Goal: Information Seeking & Learning: Learn about a topic

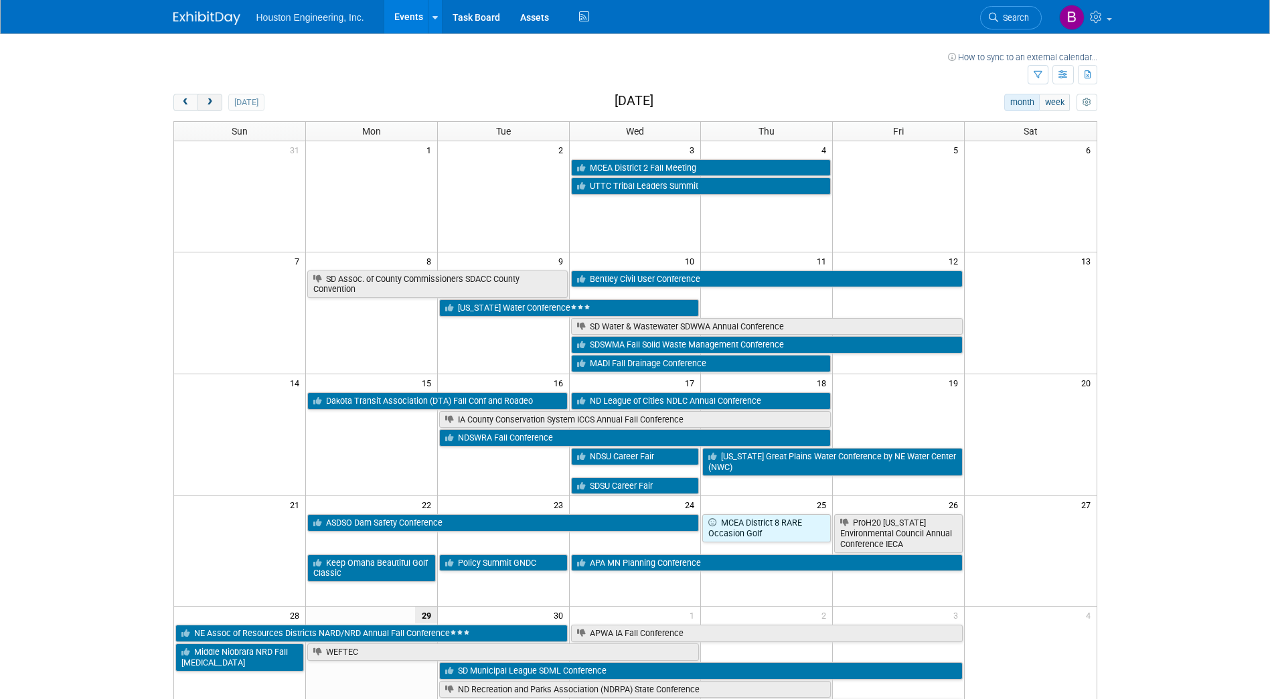
click at [218, 98] on button "next" at bounding box center [210, 102] width 25 height 17
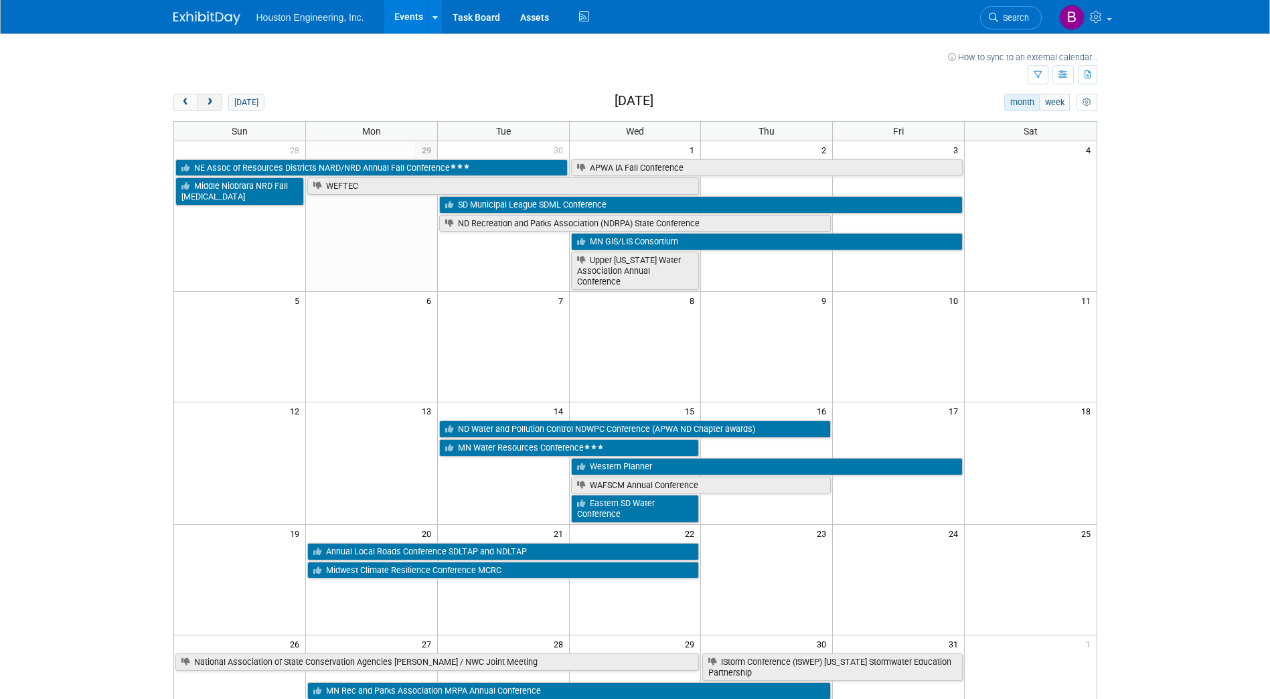
click at [218, 98] on button "next" at bounding box center [210, 102] width 25 height 17
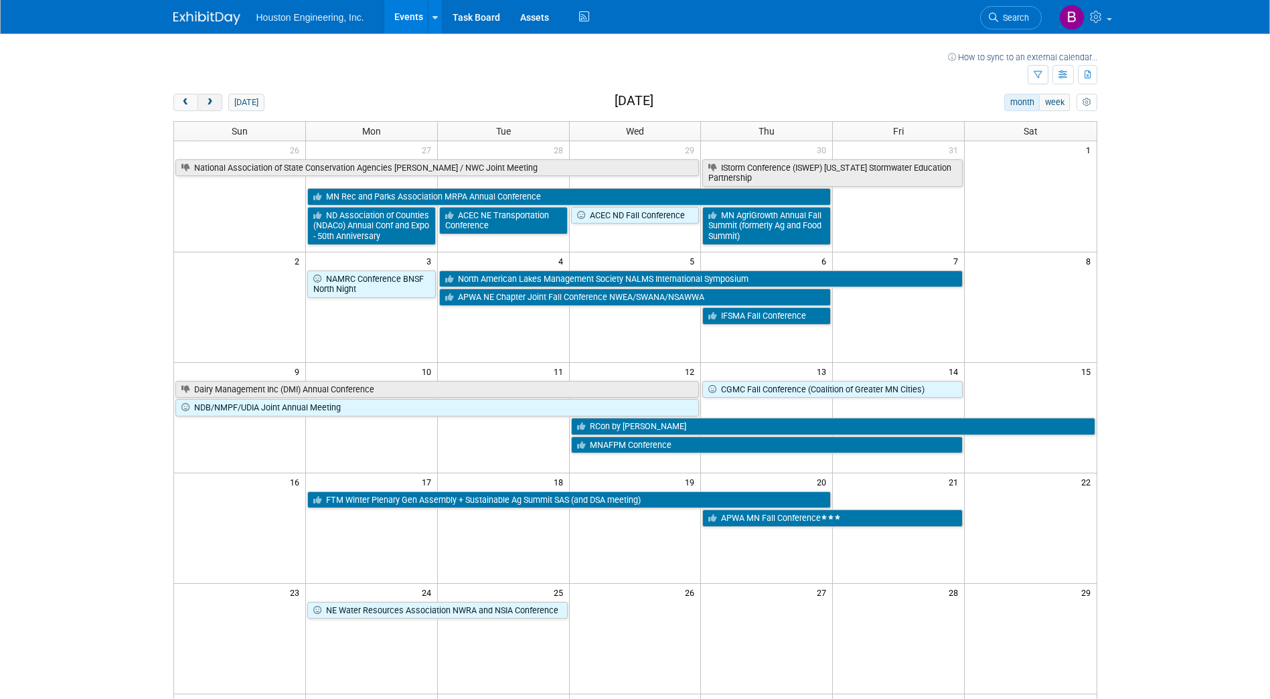
click at [218, 98] on button "next" at bounding box center [210, 102] width 25 height 17
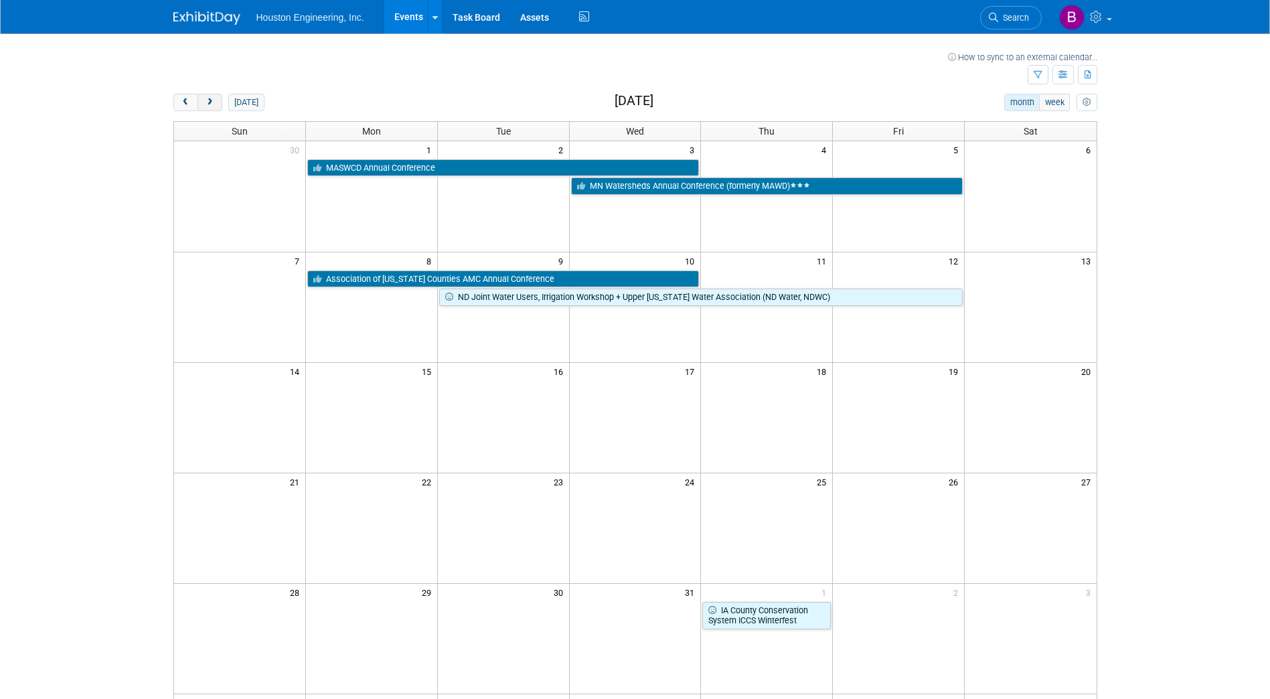
click at [218, 98] on button "next" at bounding box center [210, 102] width 25 height 17
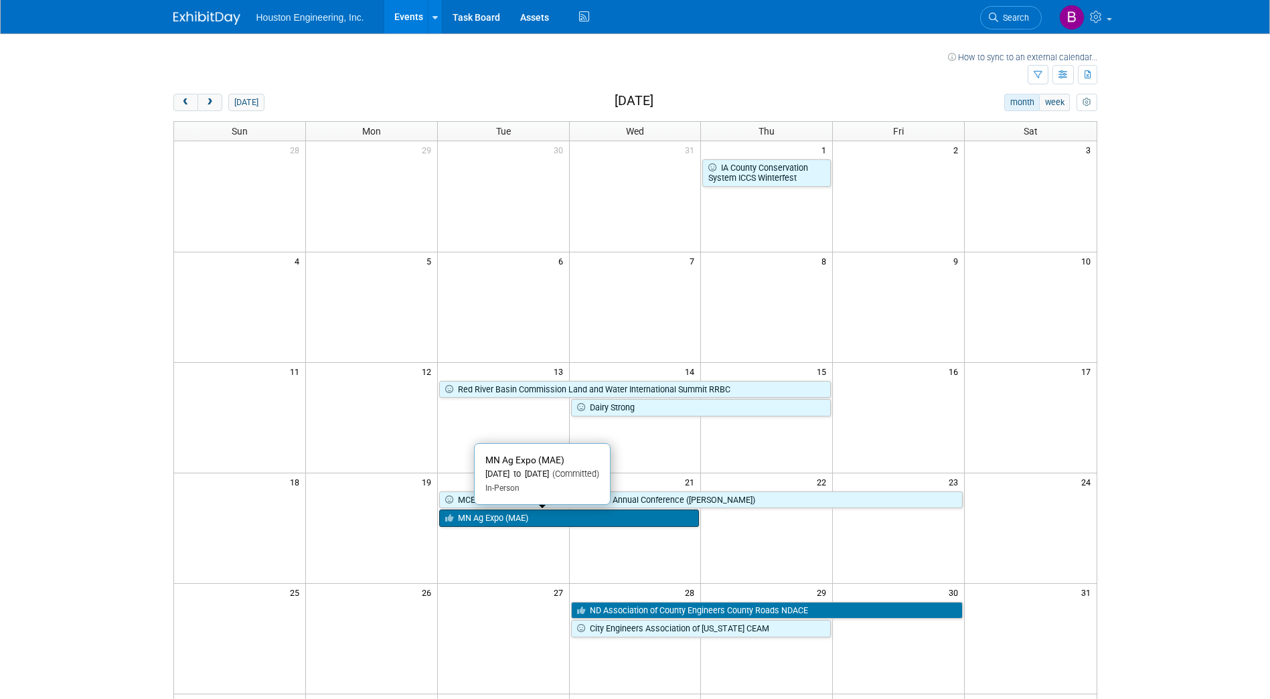
click at [602, 522] on link "MN Ag Expo (MAE)" at bounding box center [569, 518] width 261 height 17
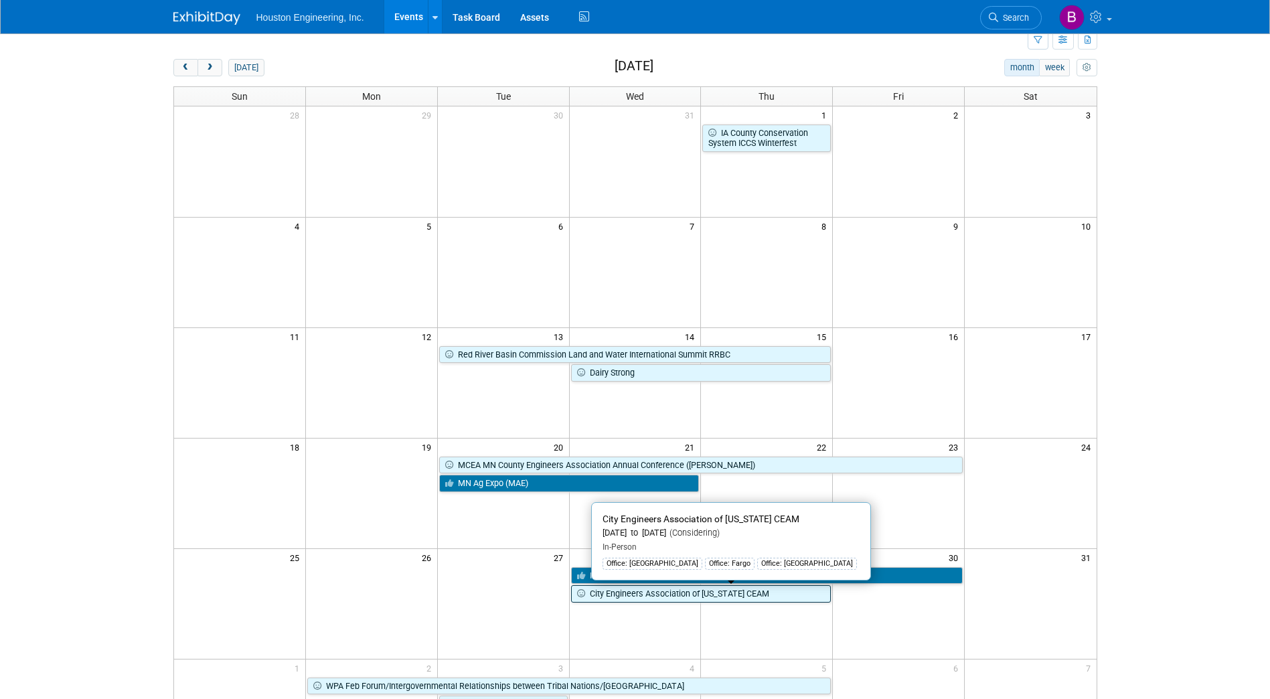
scroll to position [67, 0]
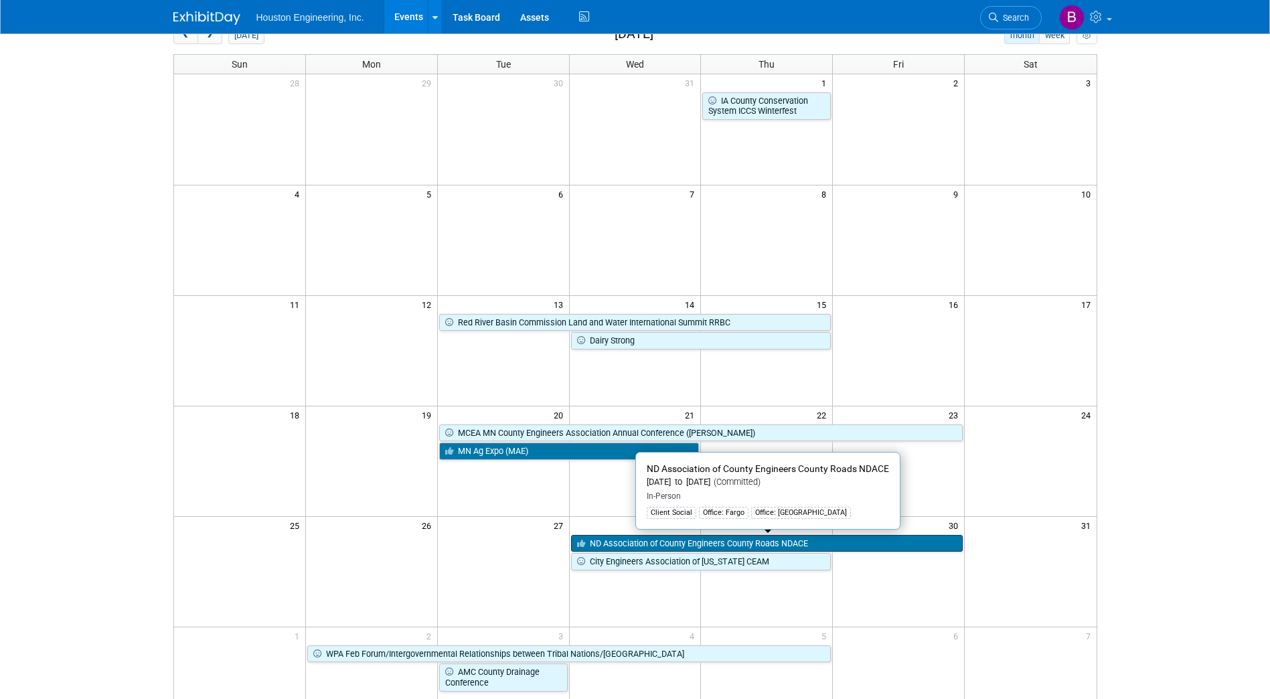
click at [656, 536] on link "ND Association of County Engineers County Roads NDACE" at bounding box center [767, 543] width 392 height 17
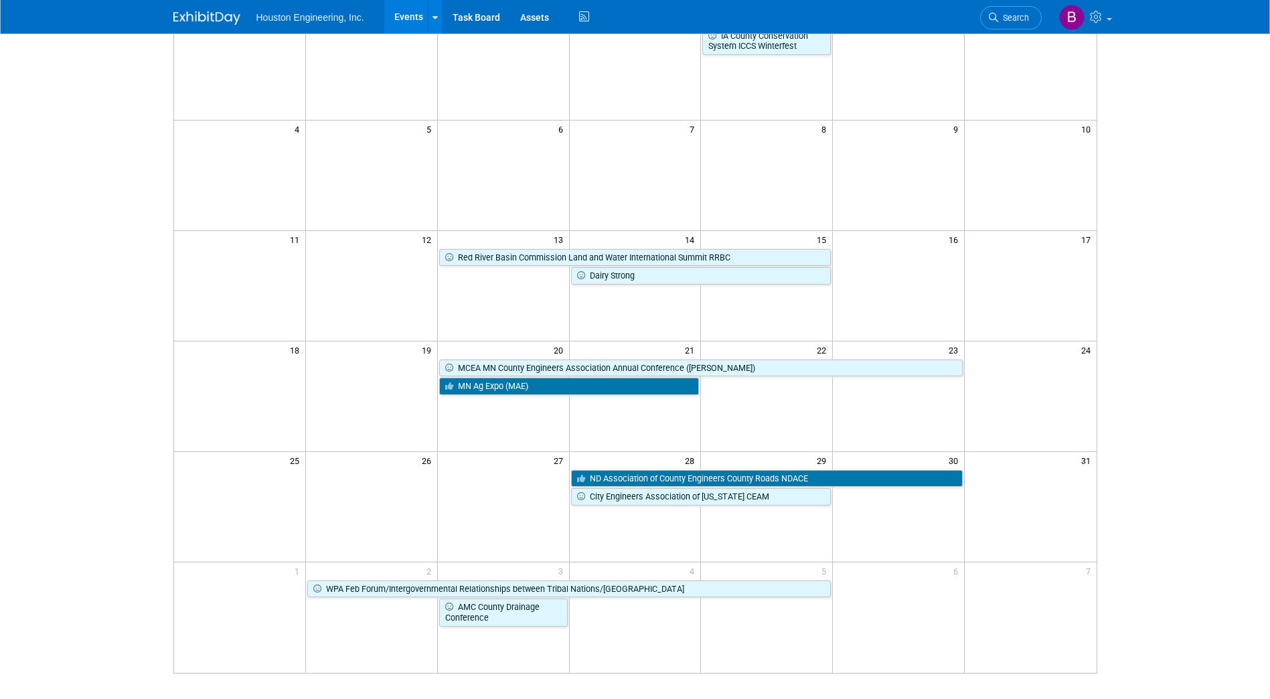
scroll to position [0, 0]
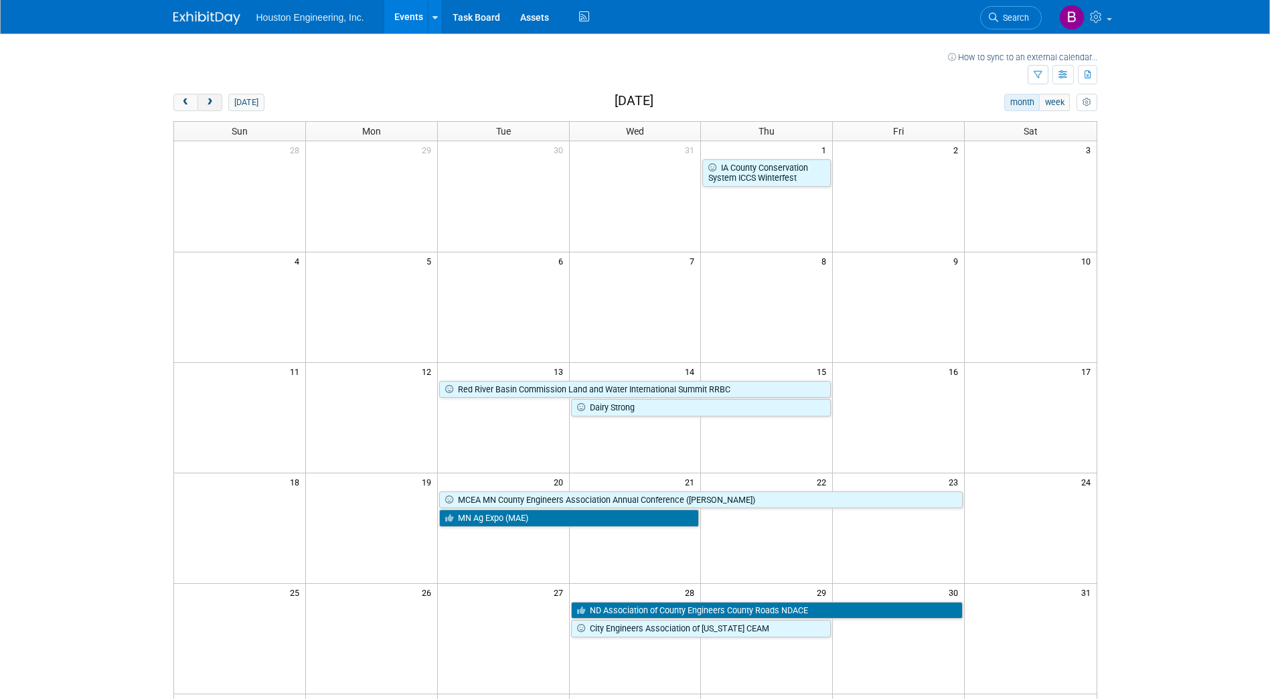
click at [207, 108] on button "next" at bounding box center [210, 102] width 25 height 17
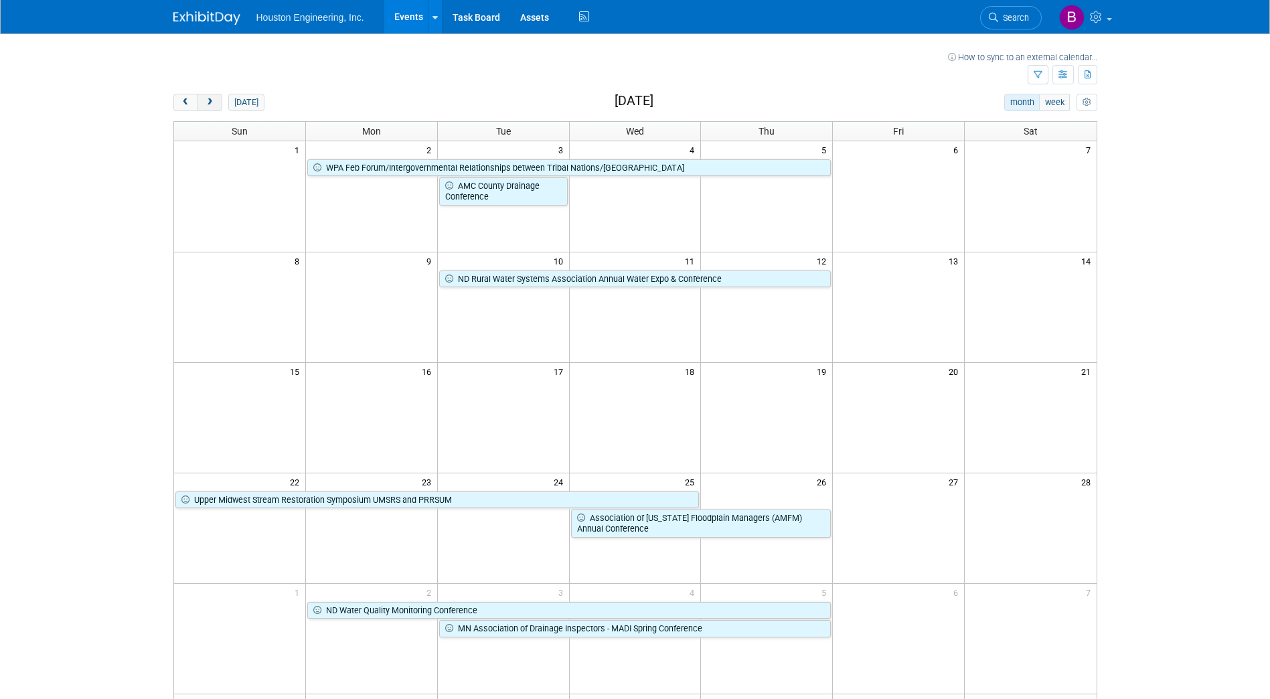
click at [212, 100] on span "next" at bounding box center [210, 102] width 10 height 9
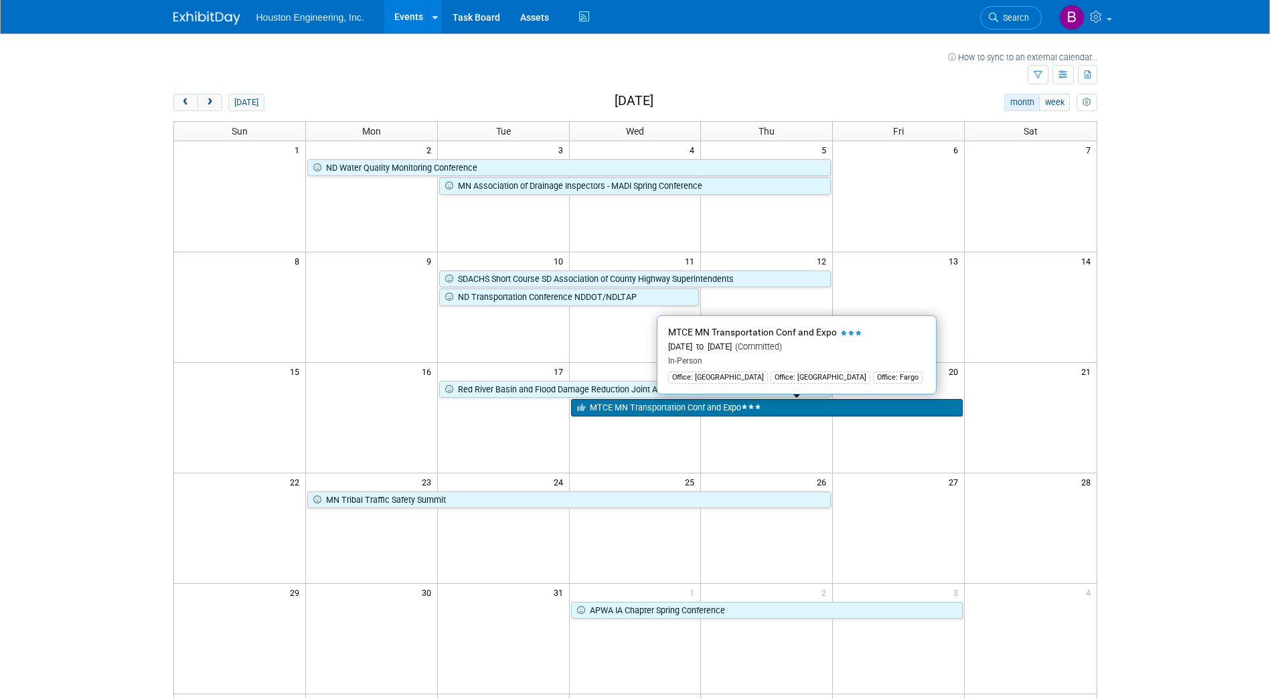
click at [620, 407] on link "MTCE MN Transportation Conf and Expo" at bounding box center [767, 407] width 392 height 17
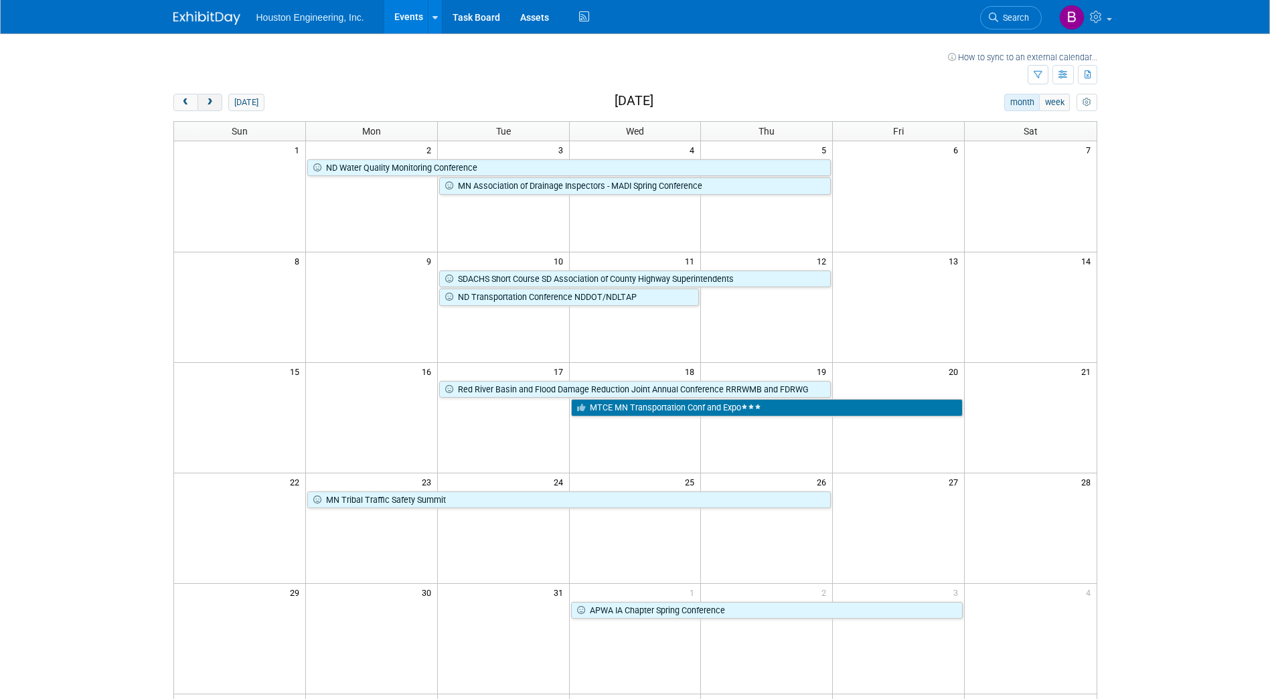
click at [212, 104] on span "next" at bounding box center [210, 102] width 10 height 9
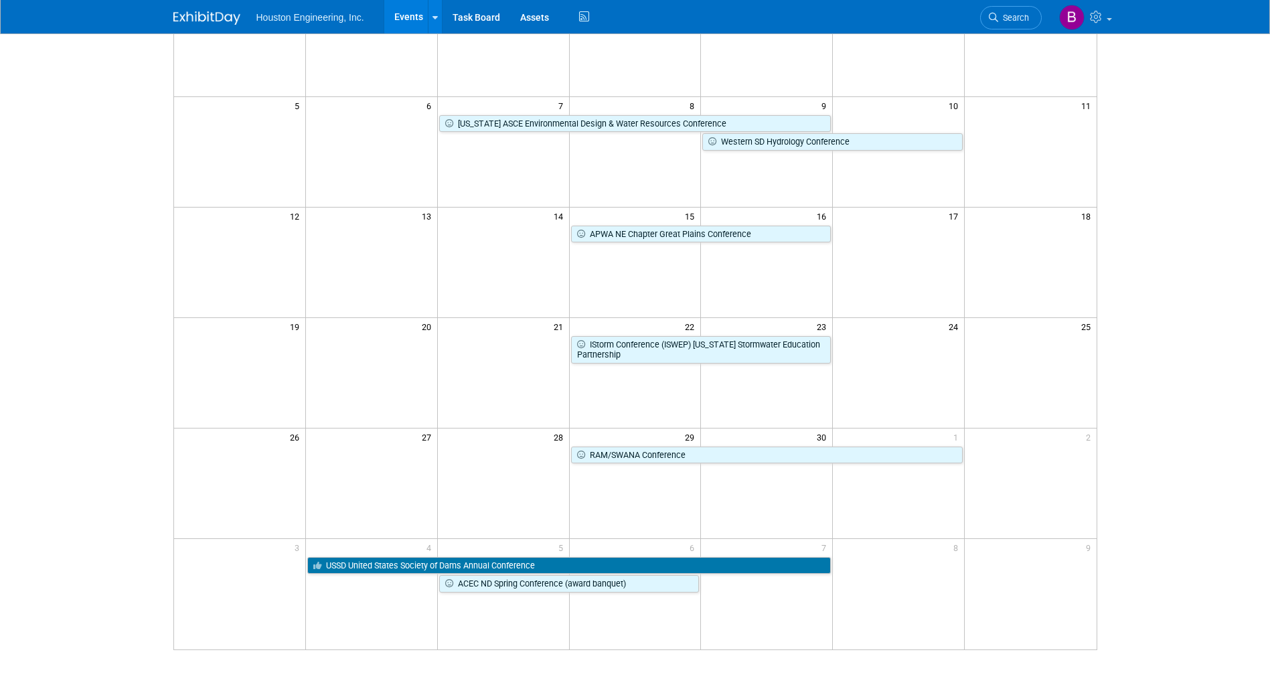
scroll to position [134, 0]
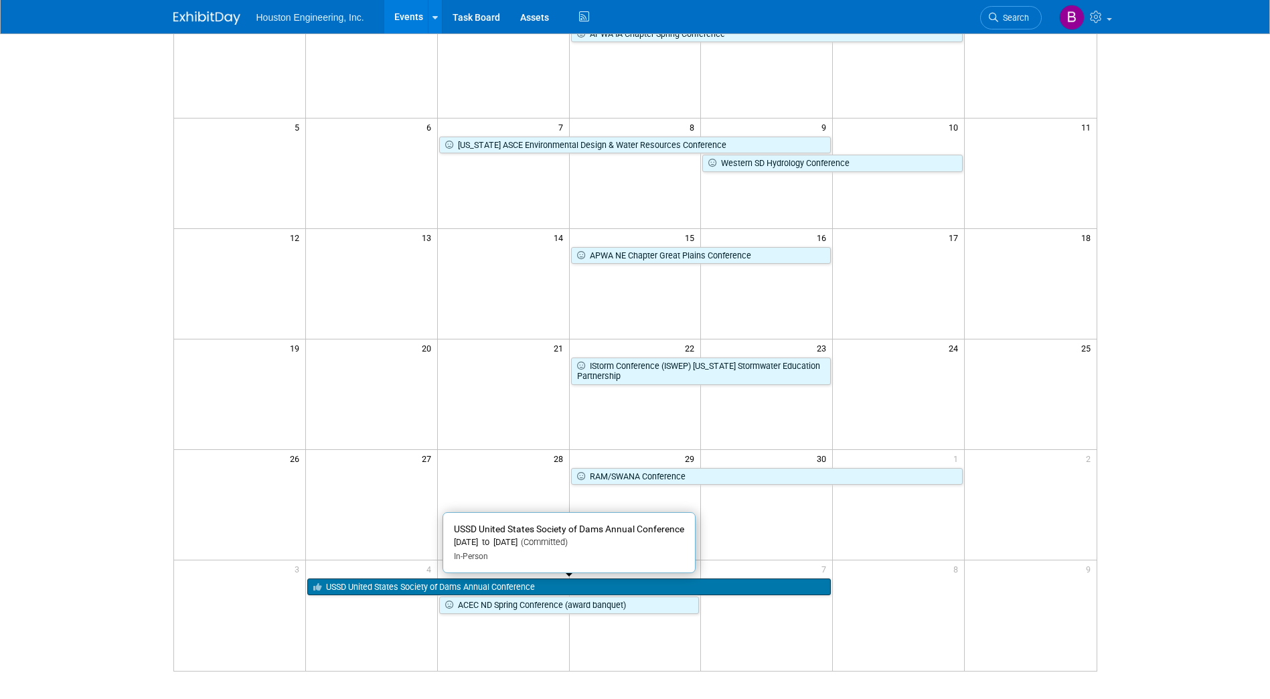
click at [392, 588] on link "USSD United States Society of Dams Annual Conference" at bounding box center [569, 587] width 524 height 17
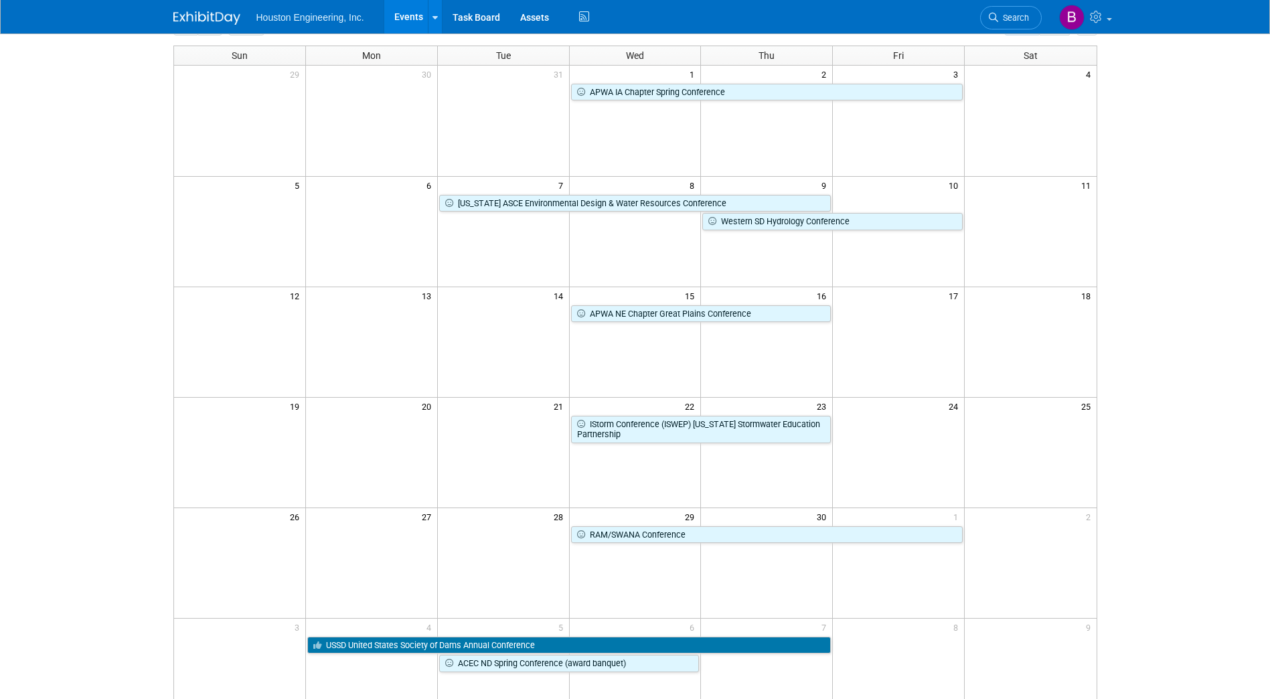
scroll to position [0, 0]
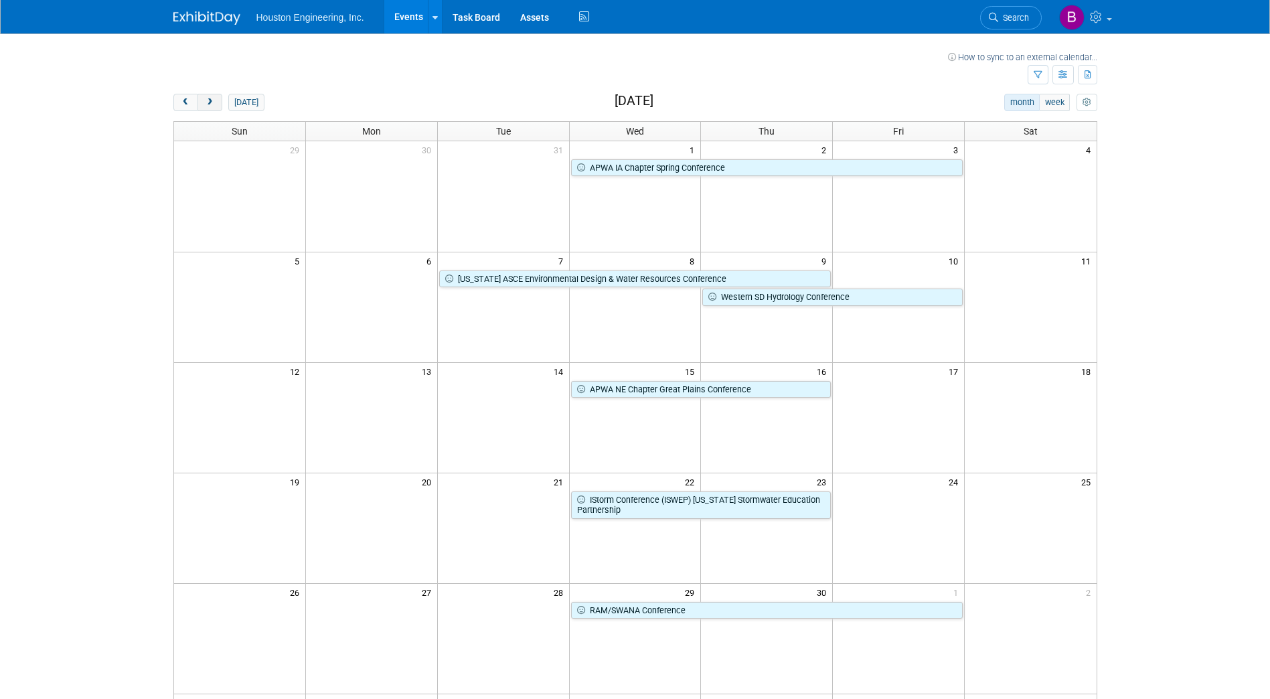
click at [216, 100] on button "next" at bounding box center [210, 102] width 25 height 17
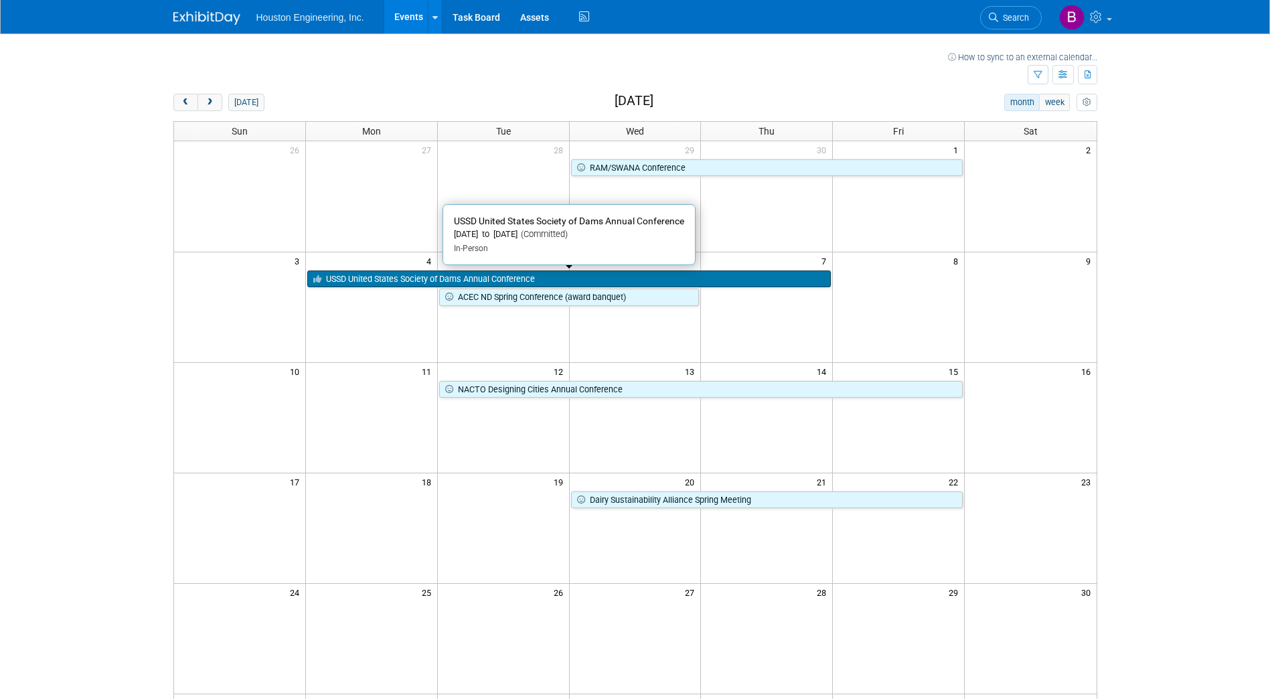
click at [368, 277] on link "USSD United States Society of Dams Annual Conference" at bounding box center [569, 279] width 524 height 17
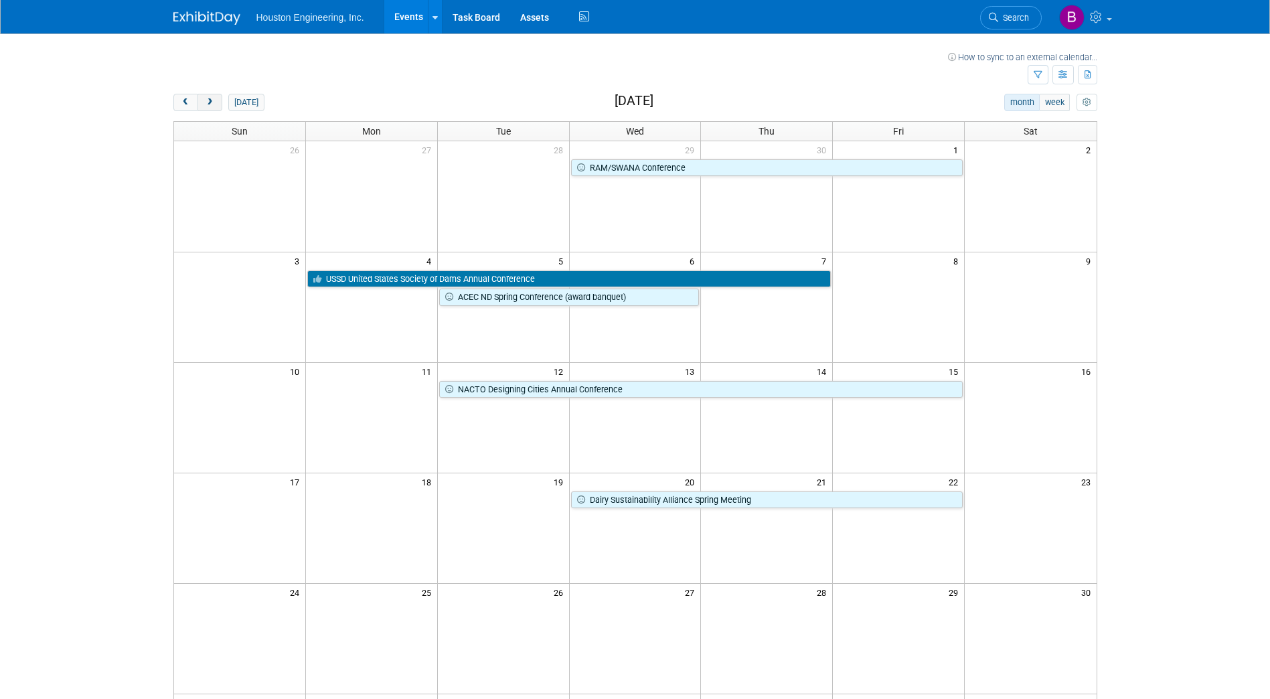
click at [218, 94] on button "next" at bounding box center [210, 102] width 25 height 17
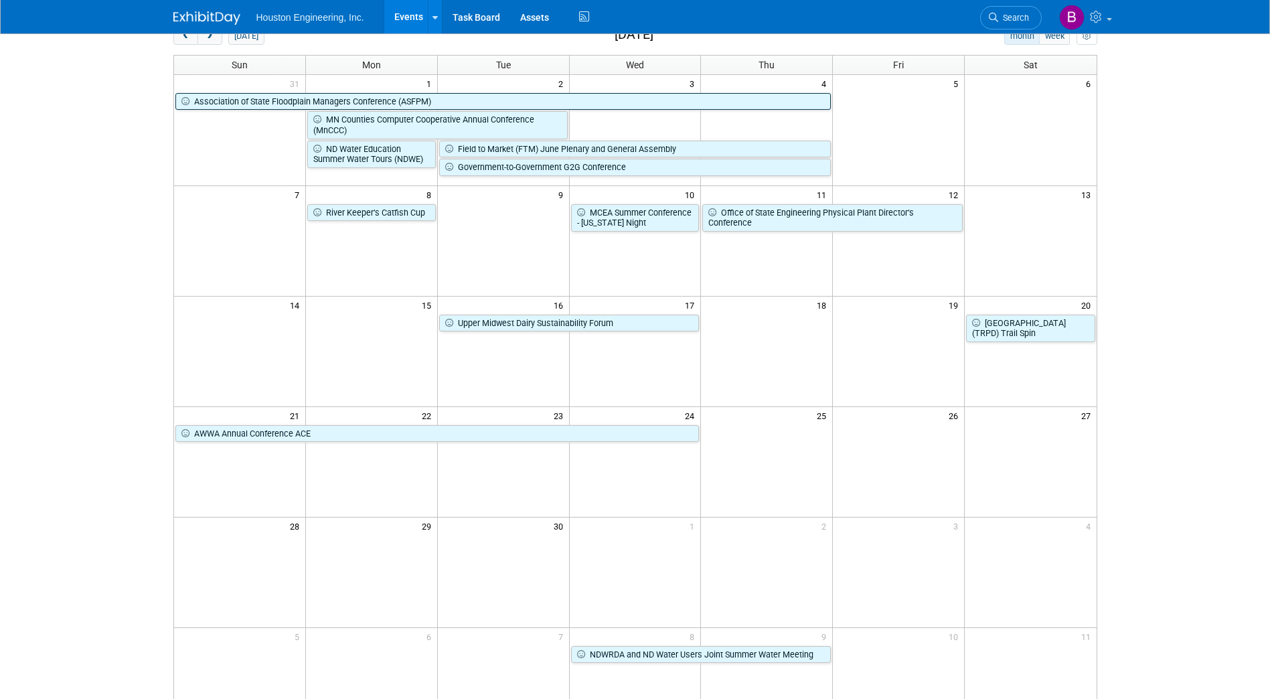
scroll to position [51, 0]
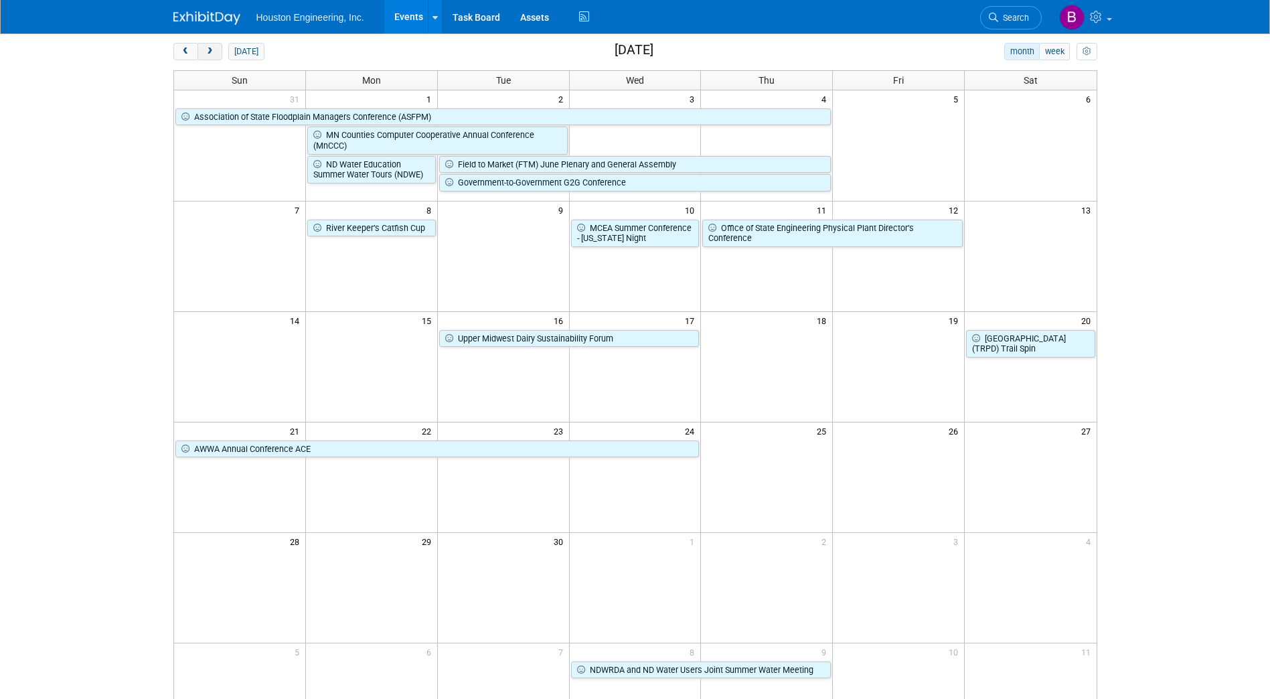
click at [210, 53] on span "next" at bounding box center [210, 52] width 10 height 9
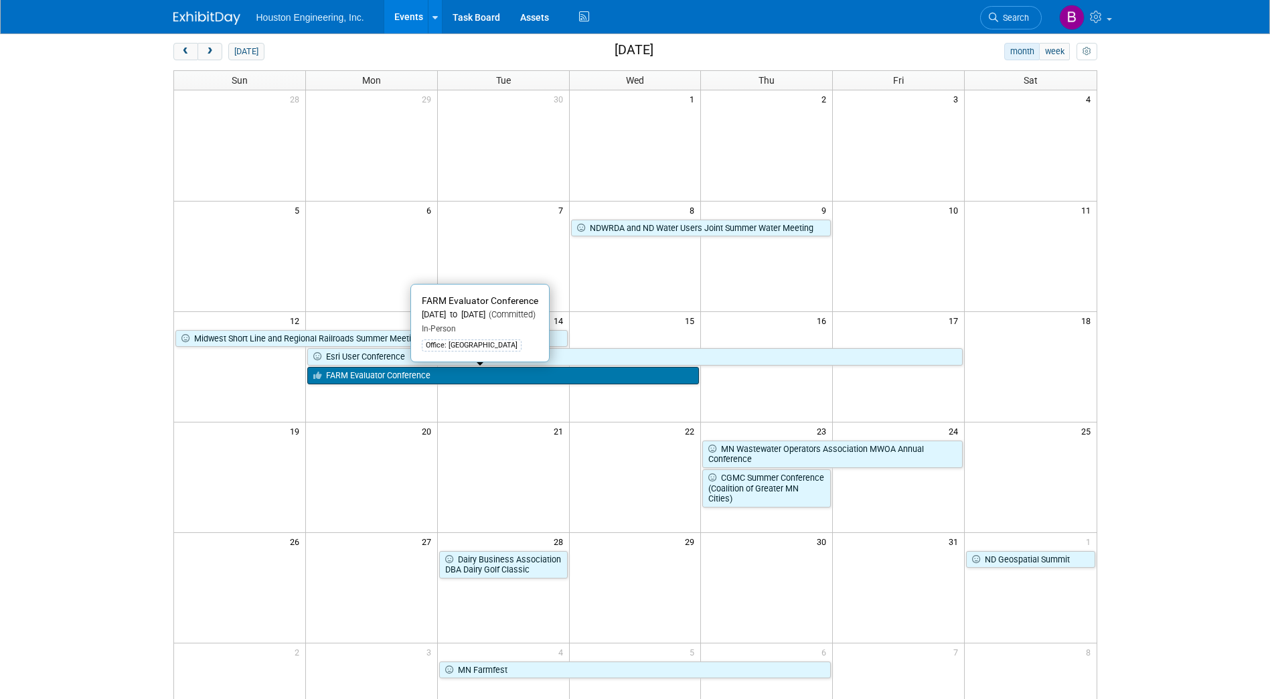
click at [405, 375] on link "FARM Evaluator Conference" at bounding box center [503, 375] width 392 height 17
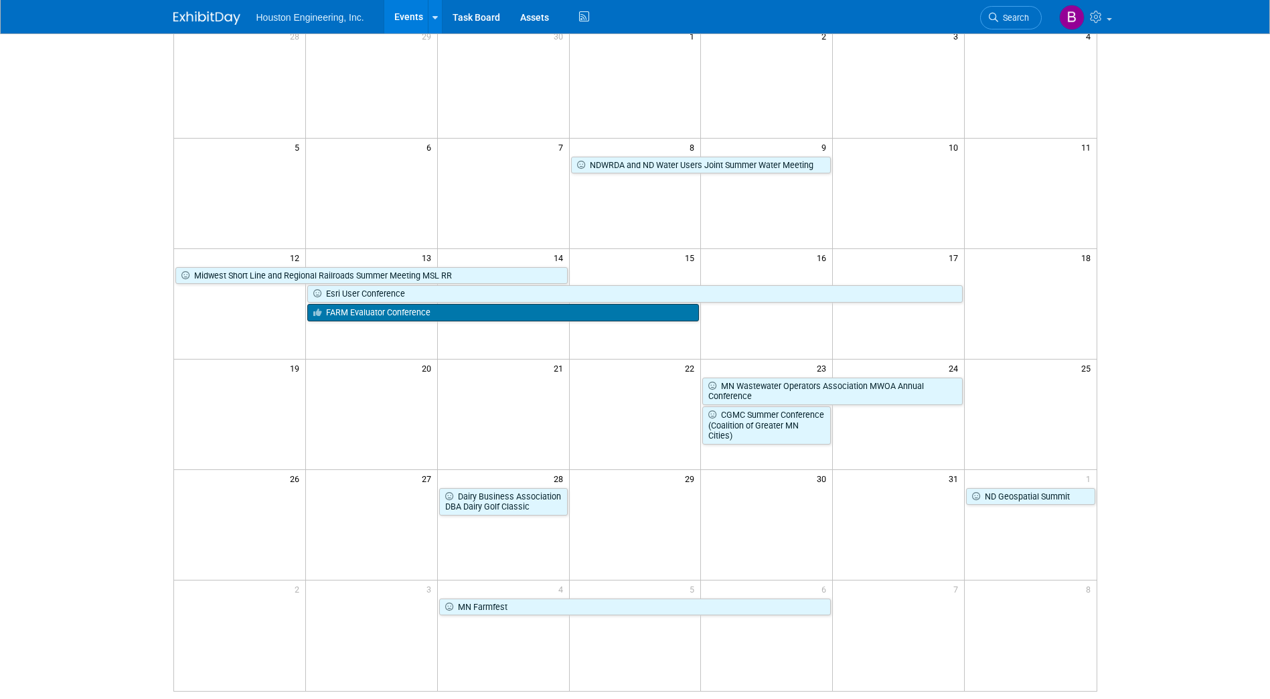
scroll to position [0, 0]
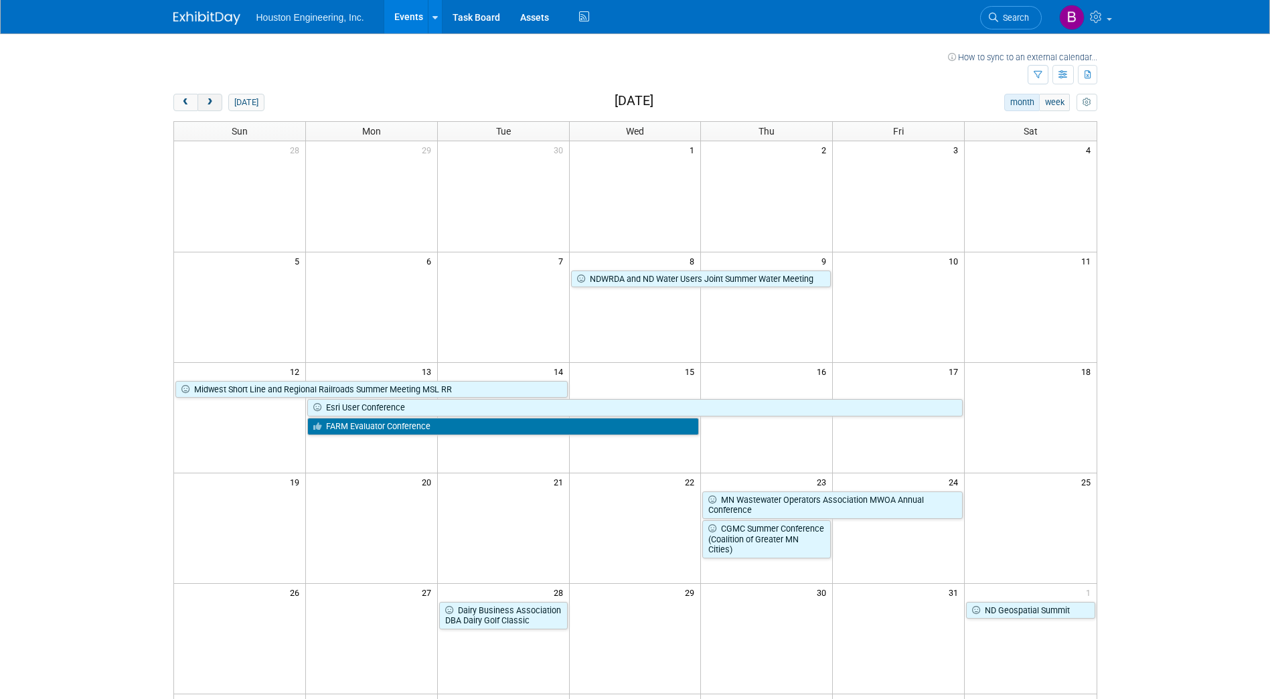
click at [213, 102] on span "next" at bounding box center [210, 102] width 10 height 9
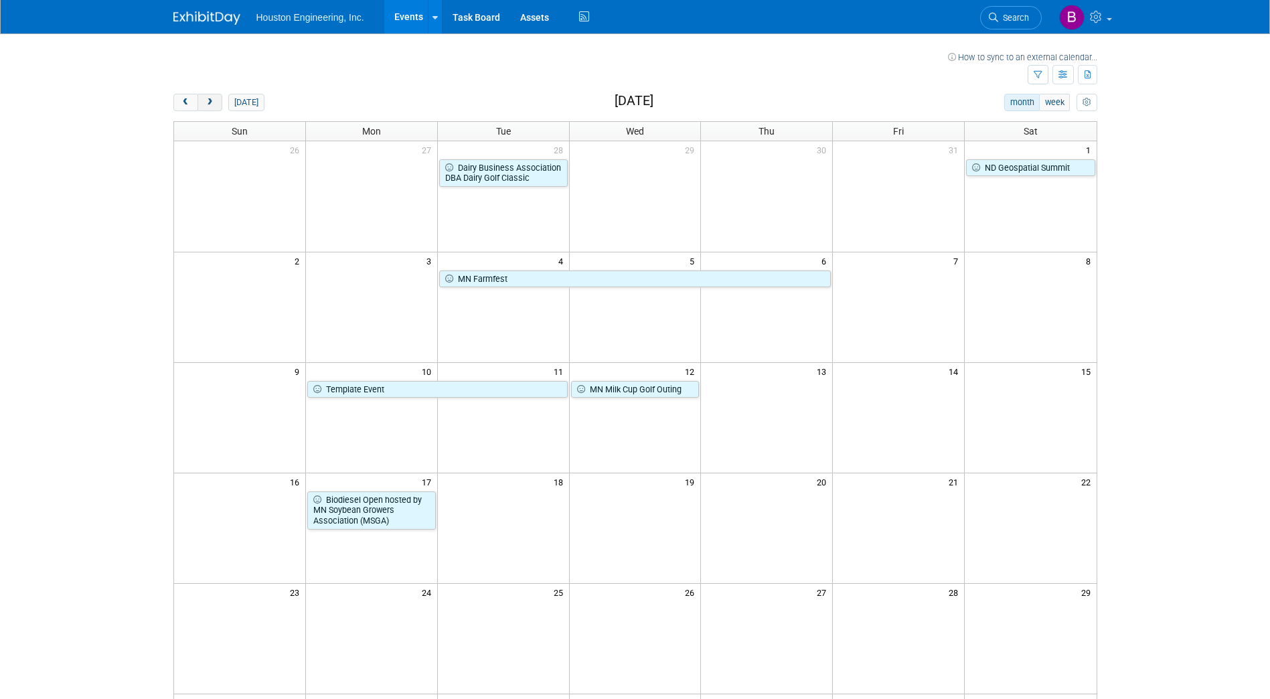
click at [206, 104] on span "next" at bounding box center [210, 102] width 10 height 9
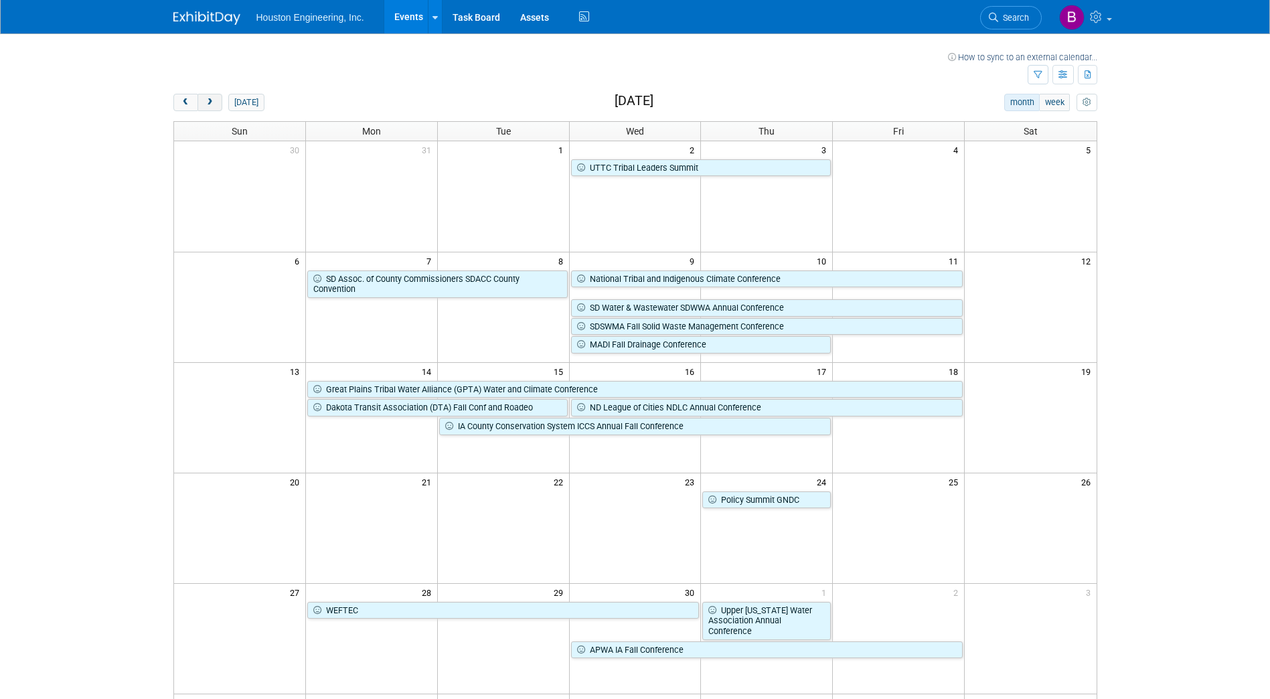
click at [213, 104] on span "next" at bounding box center [210, 102] width 10 height 9
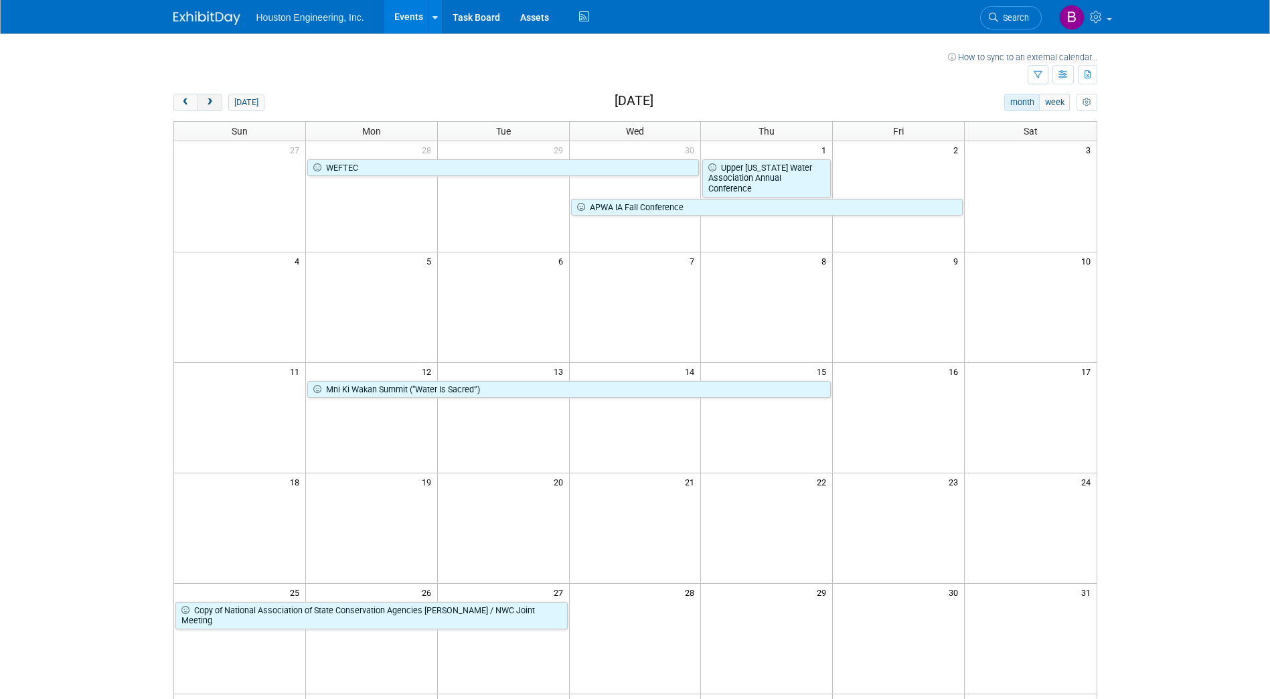
click at [211, 100] on span "next" at bounding box center [210, 102] width 10 height 9
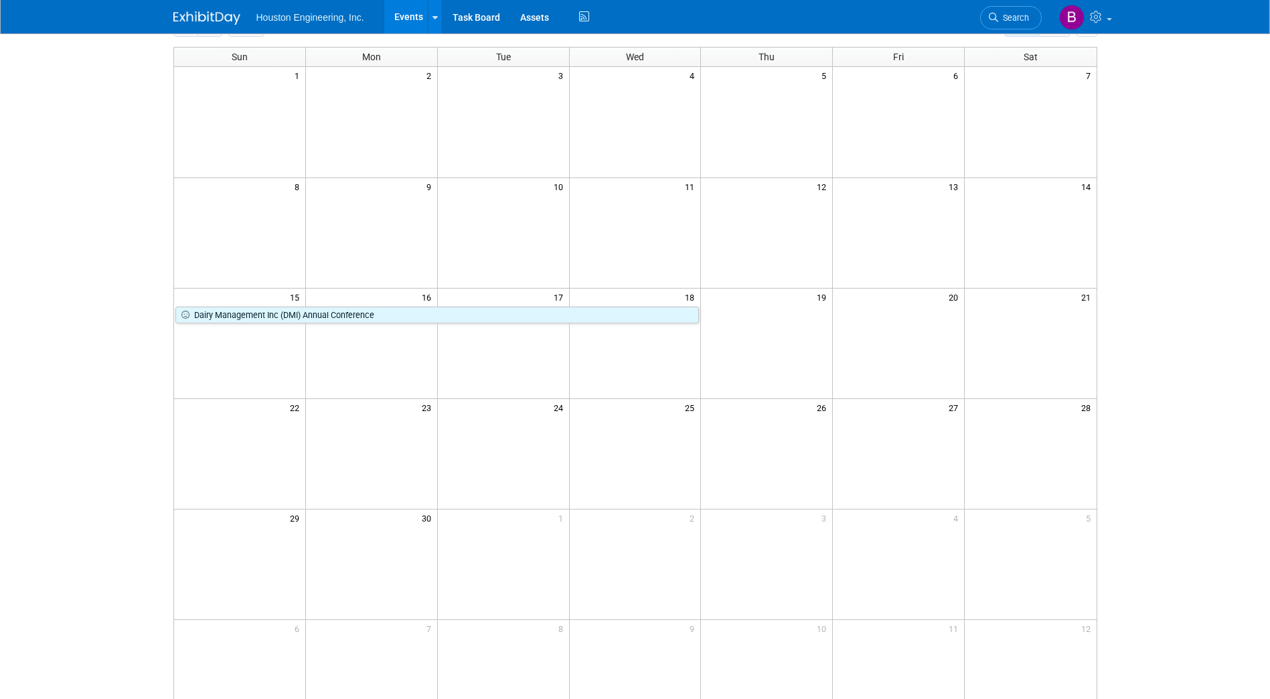
scroll to position [51, 0]
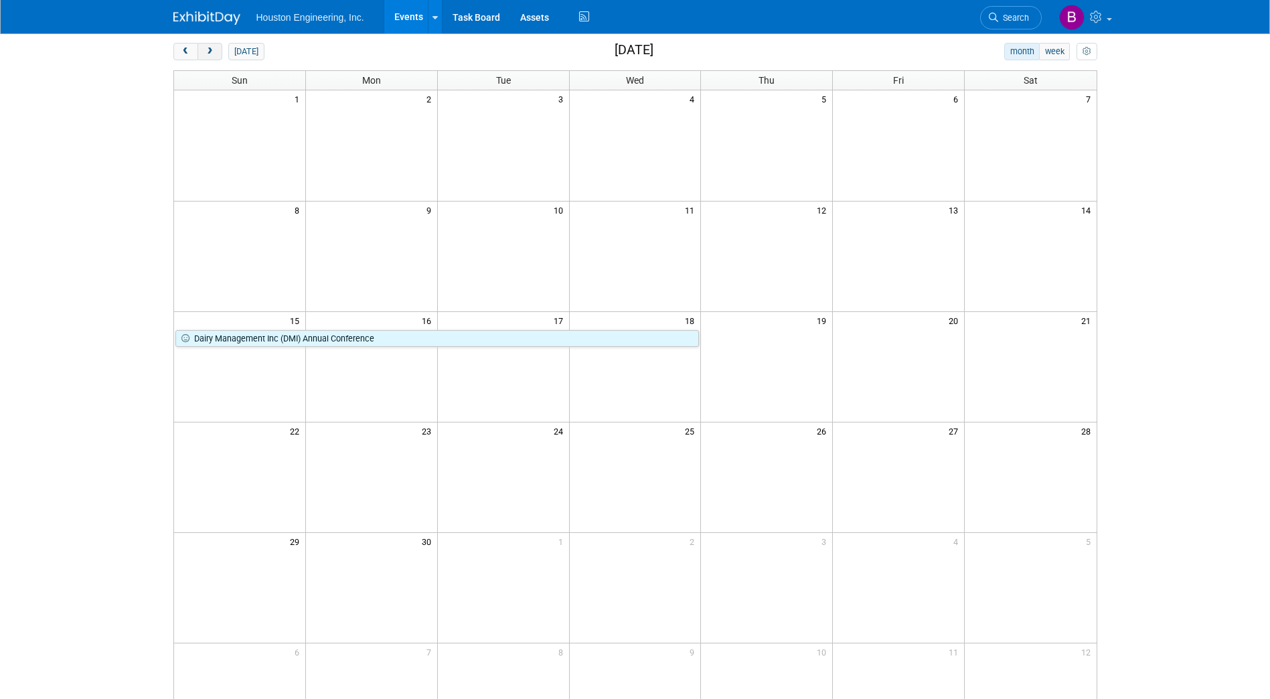
click at [208, 53] on span "next" at bounding box center [210, 52] width 10 height 9
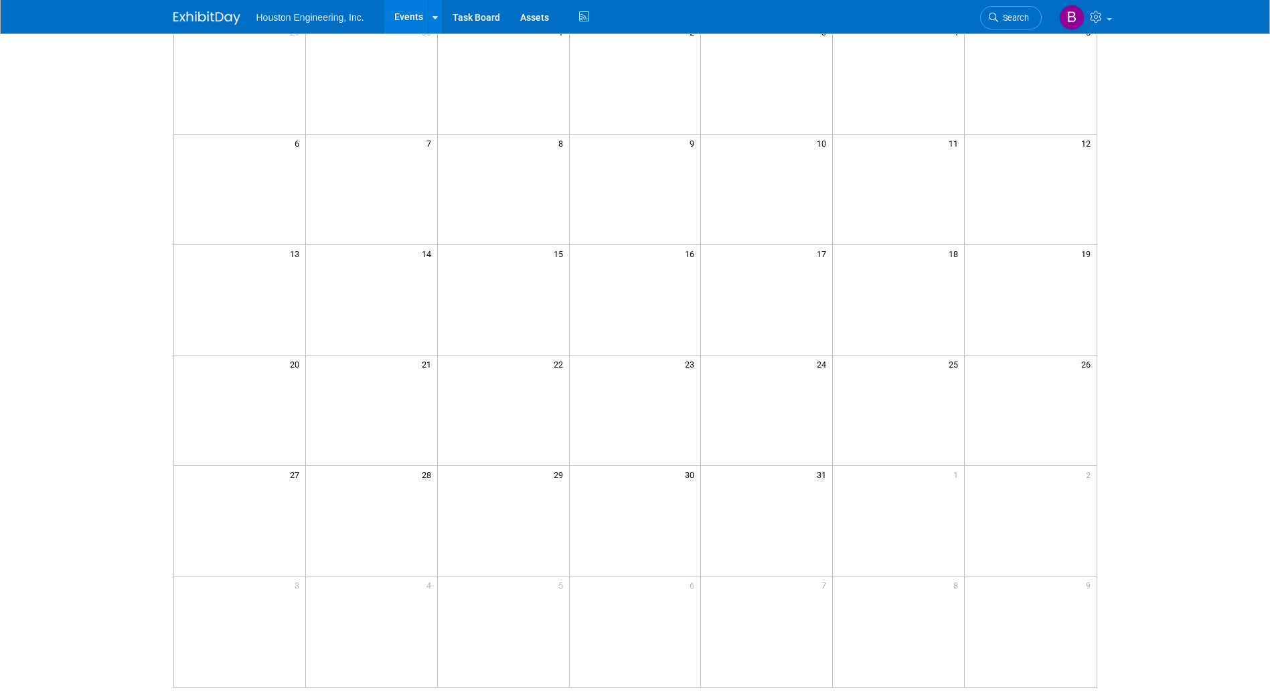
scroll to position [0, 0]
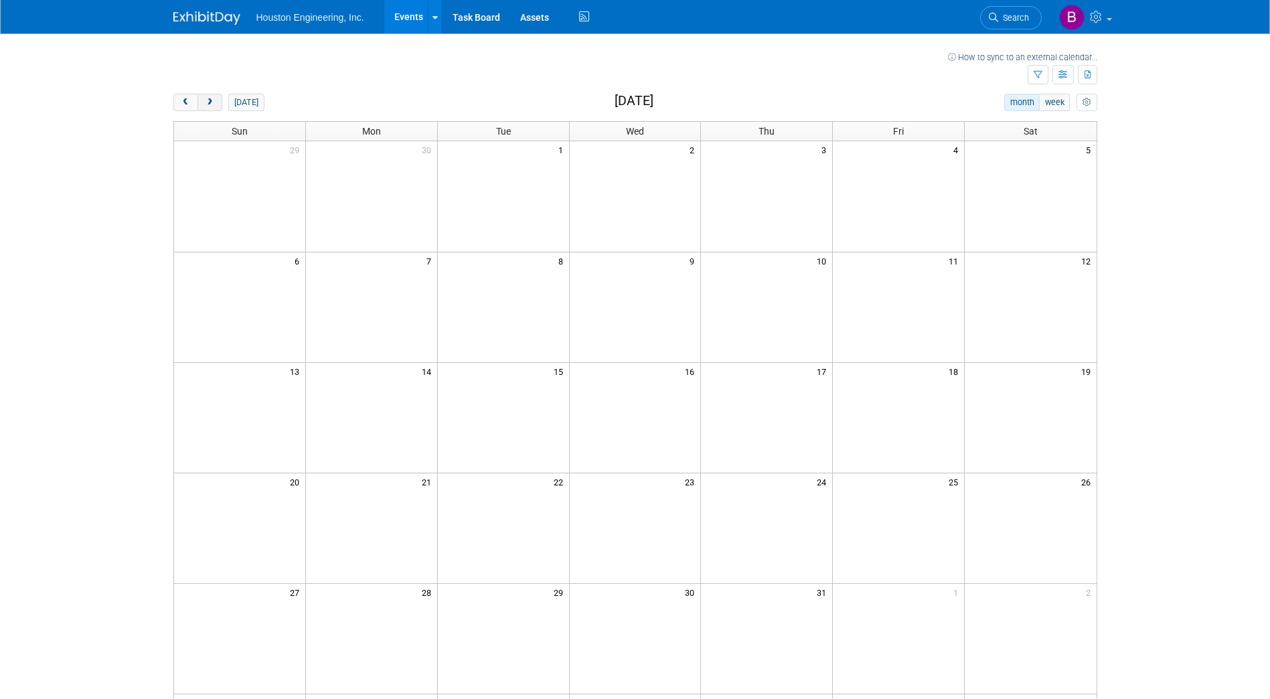
click at [212, 106] on span "next" at bounding box center [210, 102] width 10 height 9
